Goal: Transaction & Acquisition: Purchase product/service

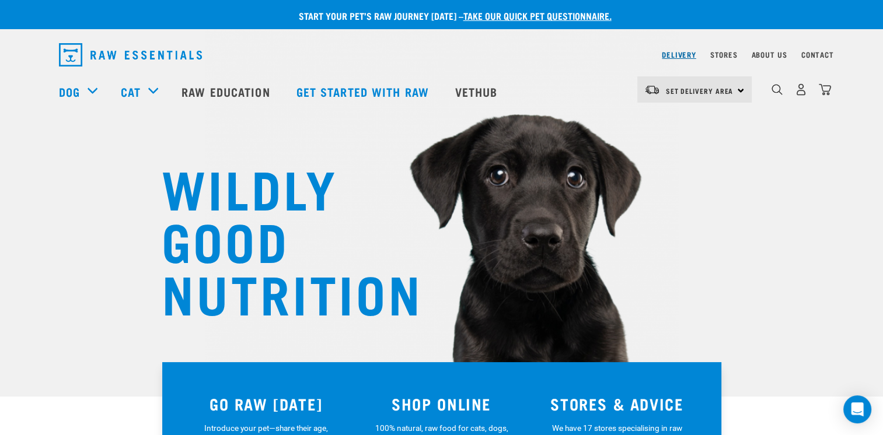
click at [689, 55] on link "Delivery" at bounding box center [679, 55] width 34 height 4
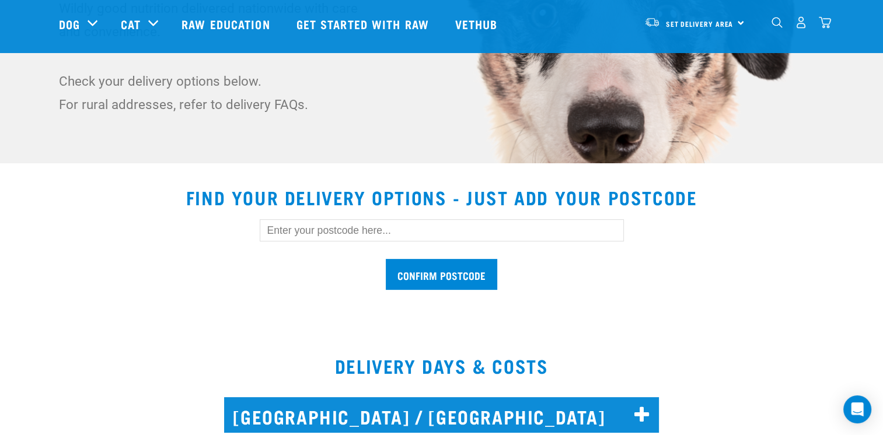
scroll to position [242, 0]
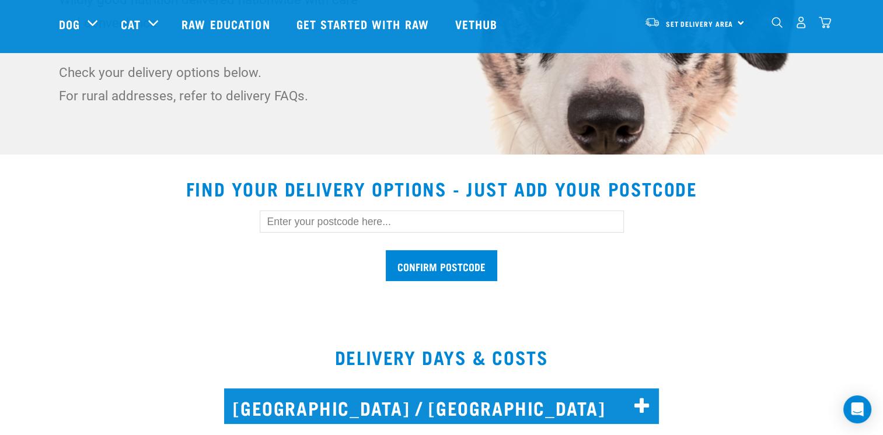
click at [372, 225] on input "text" at bounding box center [442, 222] width 364 height 22
type input "3310"
click at [471, 271] on input "Confirm postcode" at bounding box center [441, 265] width 111 height 31
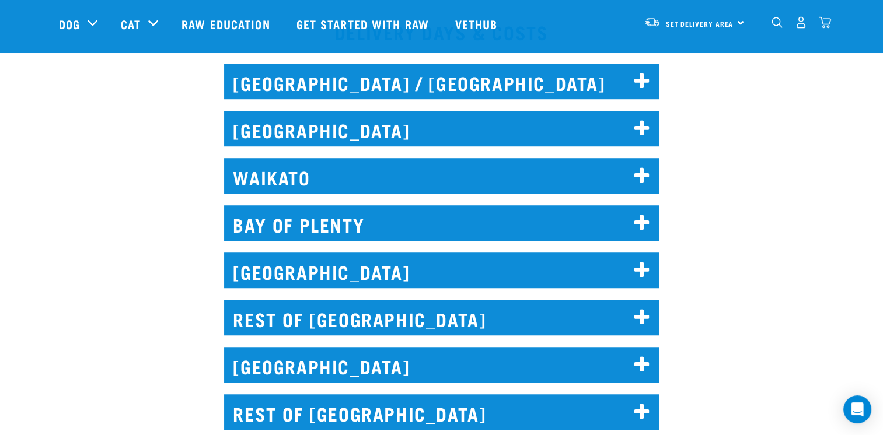
scroll to position [817, 0]
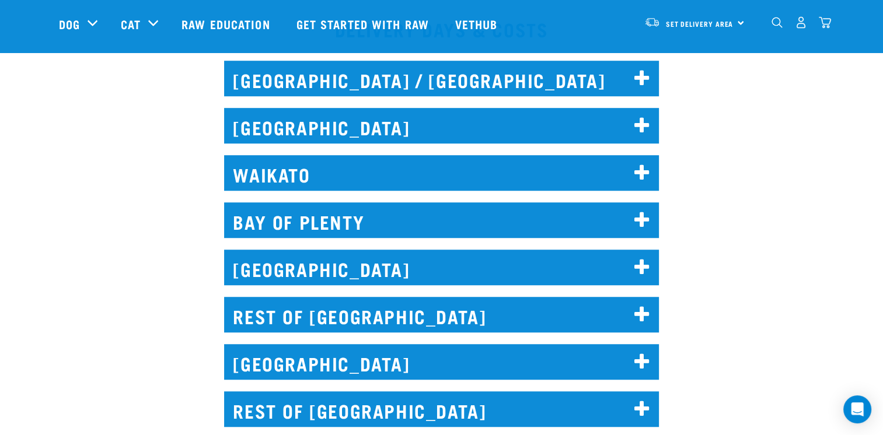
click at [641, 164] on icon at bounding box center [642, 173] width 16 height 19
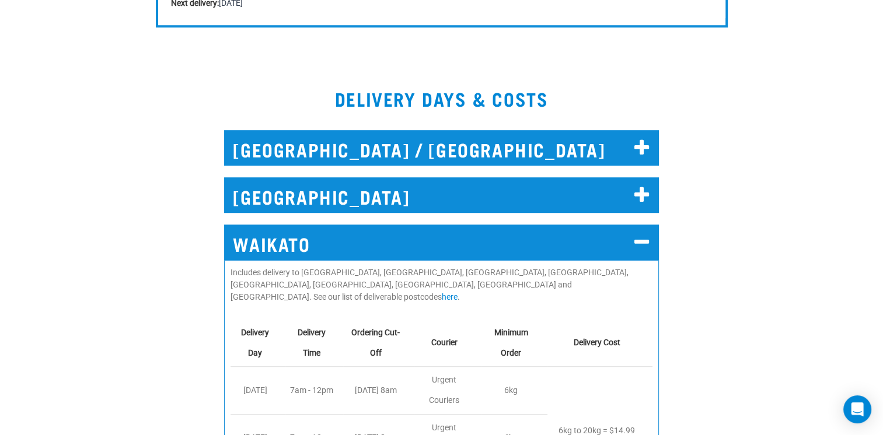
scroll to position [0, 0]
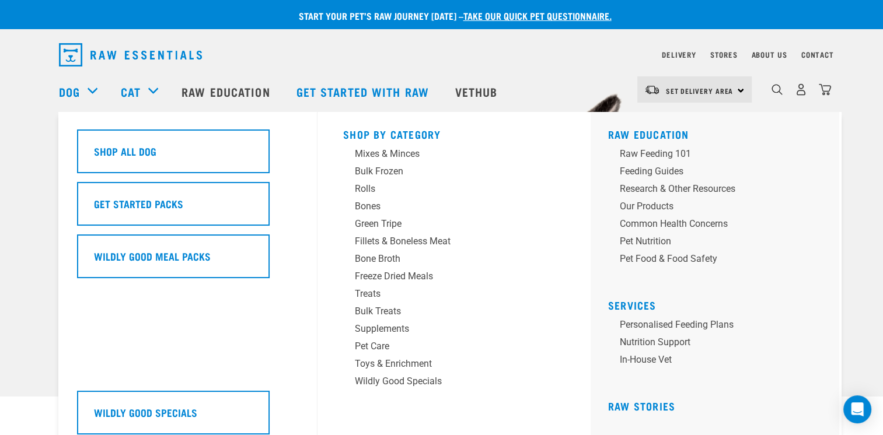
click at [92, 92] on div "Dog" at bounding box center [84, 91] width 50 height 47
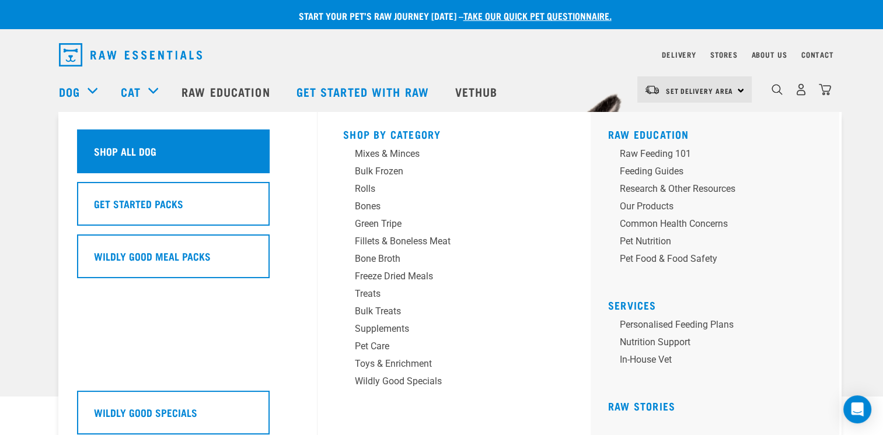
click at [133, 151] on h5 "Shop All Dog" at bounding box center [125, 151] width 62 height 15
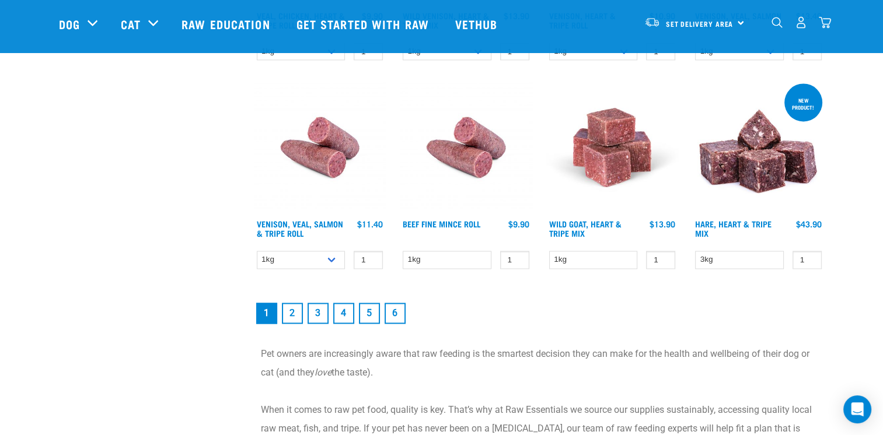
scroll to position [1684, 0]
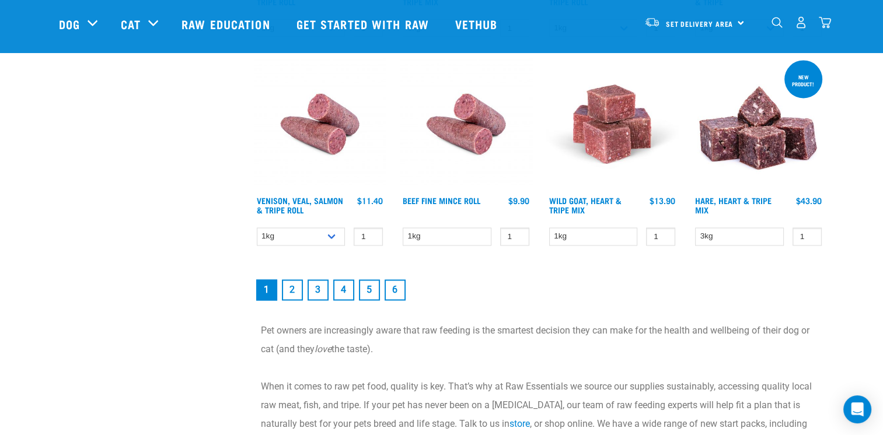
click at [296, 293] on link "2" at bounding box center [292, 289] width 21 height 21
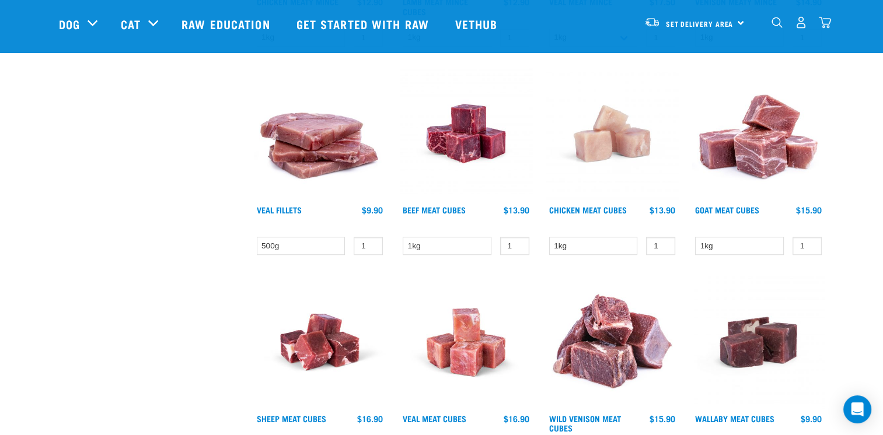
scroll to position [945, 0]
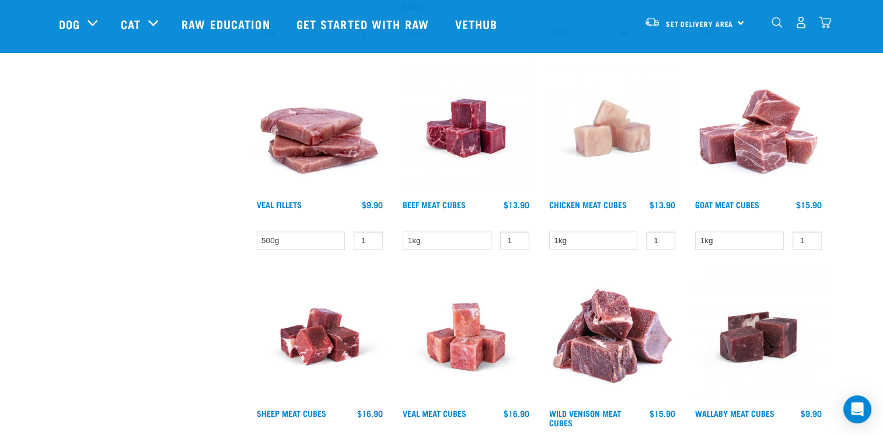
click at [476, 141] on img at bounding box center [466, 128] width 132 height 132
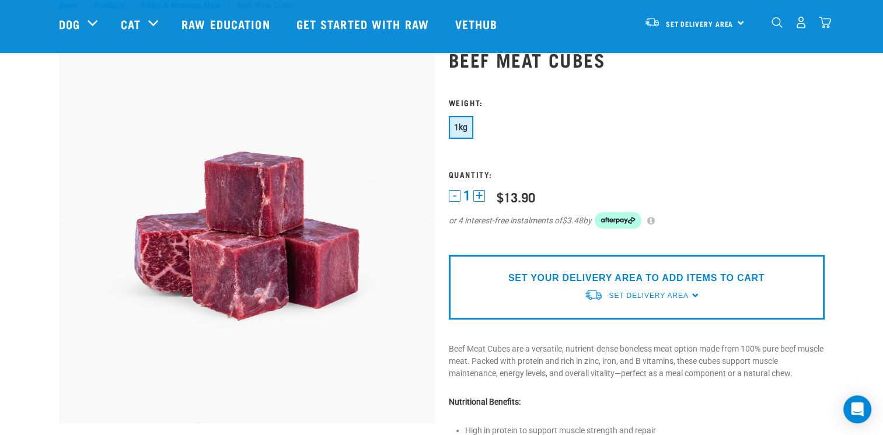
scroll to position [54, 0]
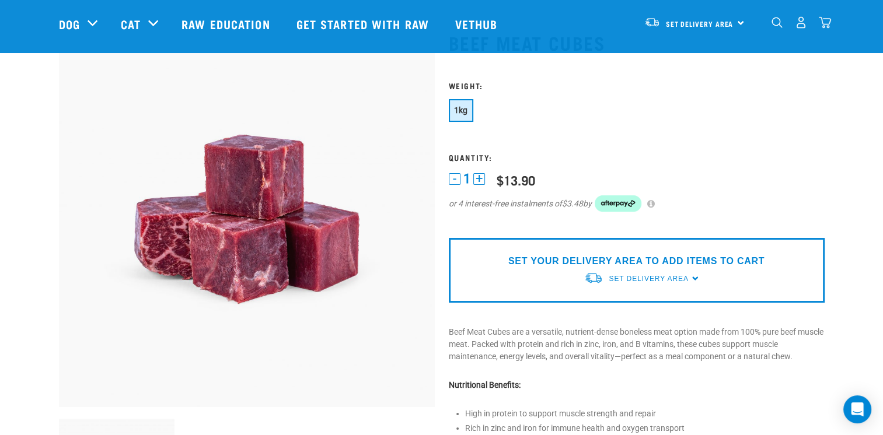
click at [481, 183] on button "+" at bounding box center [479, 179] width 12 height 12
click at [481, 181] on button "+" at bounding box center [479, 179] width 12 height 12
click at [477, 179] on button "+" at bounding box center [479, 179] width 12 height 12
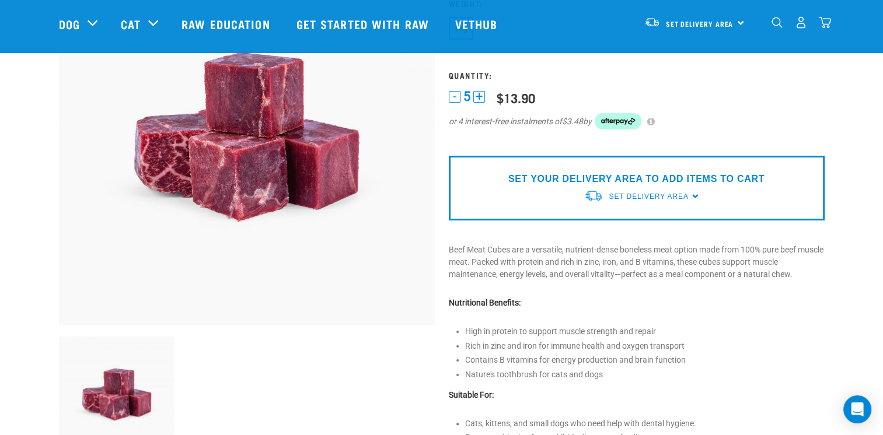
scroll to position [140, 0]
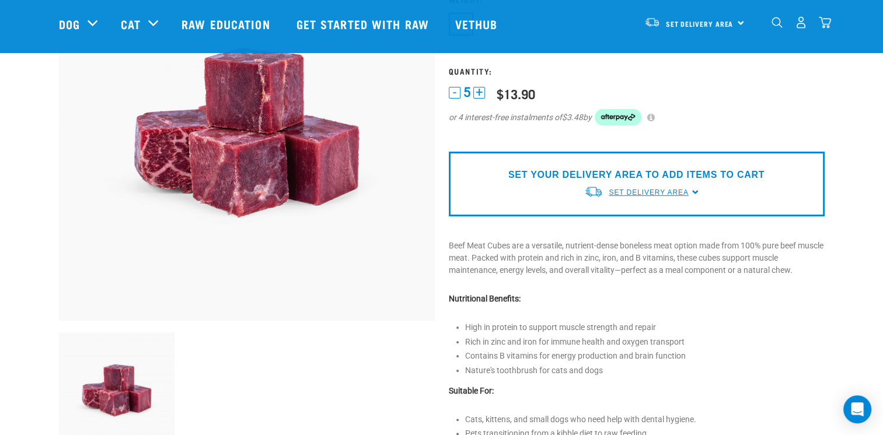
click at [641, 195] on span "Set Delivery Area" at bounding box center [648, 192] width 79 height 8
click at [634, 218] on link "[GEOGRAPHIC_DATA]" at bounding box center [642, 219] width 116 height 19
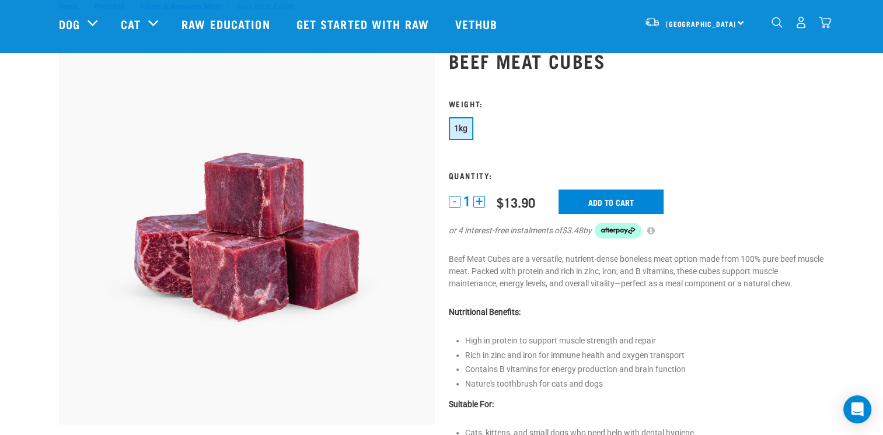
scroll to position [41, 0]
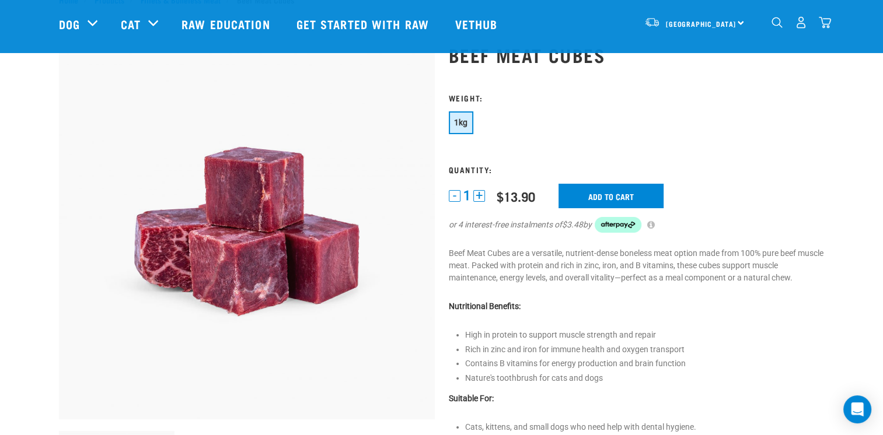
click at [478, 195] on button "+" at bounding box center [479, 196] width 12 height 12
click at [646, 197] on input "Add to cart" at bounding box center [610, 196] width 105 height 25
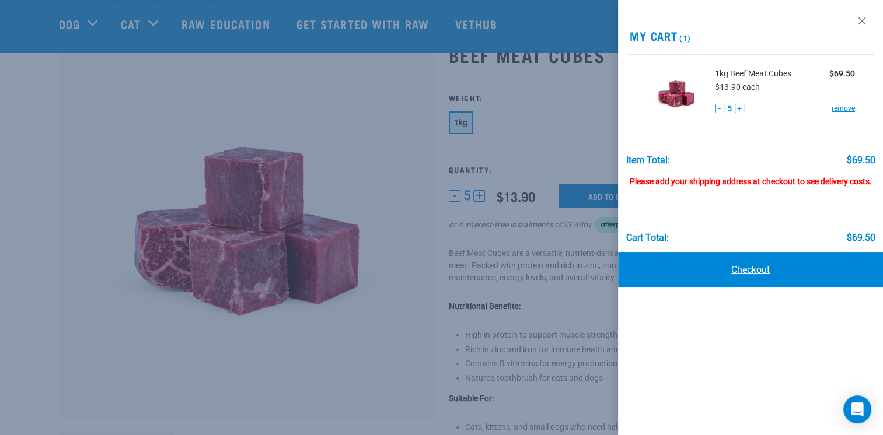
click at [805, 264] on link "Checkout" at bounding box center [750, 270] width 265 height 35
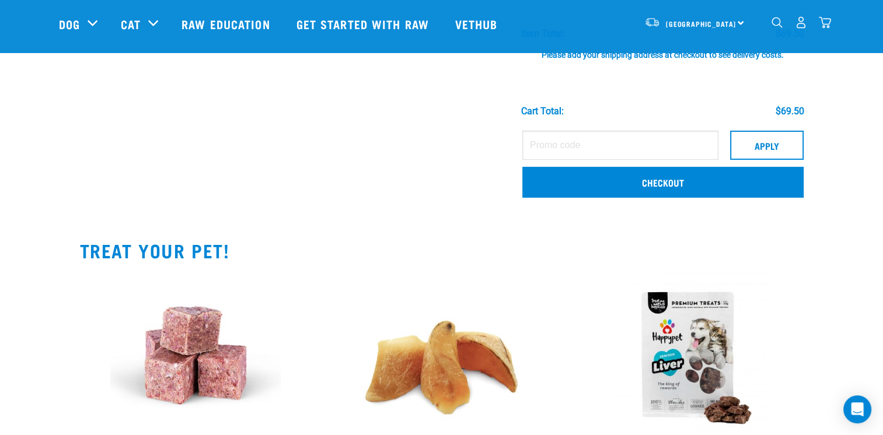
scroll to position [177, 0]
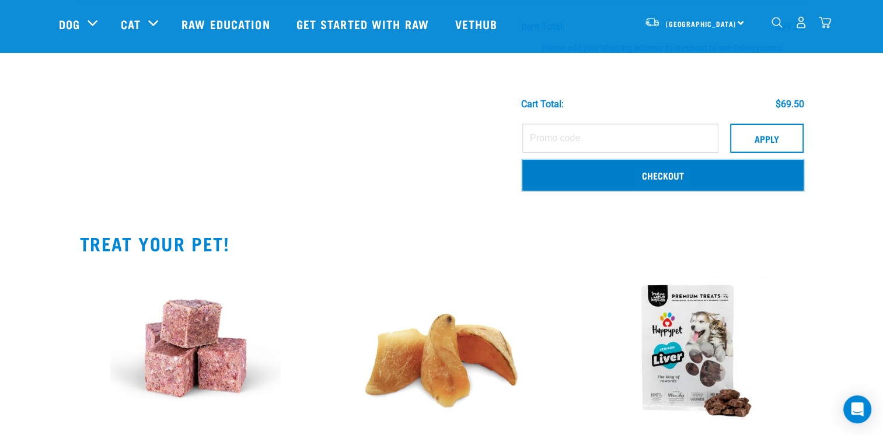
click at [712, 181] on link "Checkout" at bounding box center [662, 175] width 281 height 30
